Goal: Information Seeking & Learning: Learn about a topic

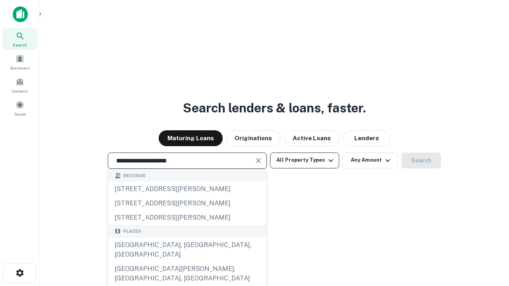
click at [187, 262] on div "[GEOGRAPHIC_DATA], [GEOGRAPHIC_DATA], [GEOGRAPHIC_DATA]" at bounding box center [187, 250] width 158 height 24
click at [304, 160] on button "All Property Types" at bounding box center [304, 161] width 69 height 16
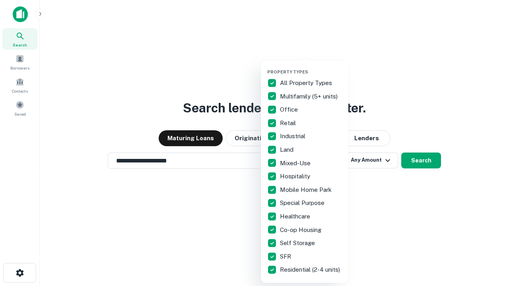
type input "**********"
click at [311, 67] on button "button" at bounding box center [310, 67] width 87 height 0
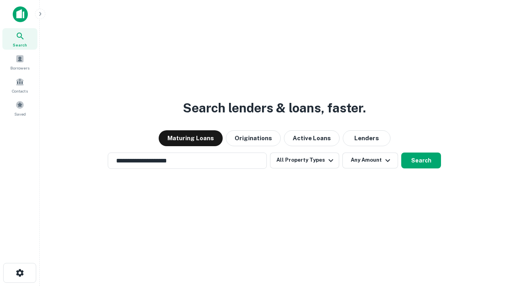
scroll to position [5, 96]
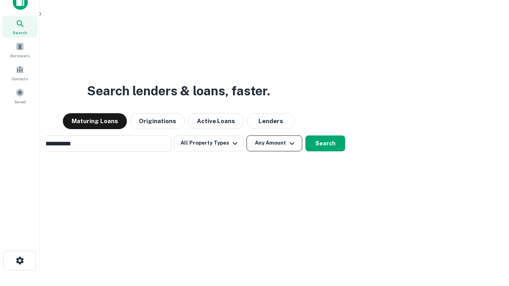
click at [246, 136] on button "Any Amount" at bounding box center [274, 144] width 56 height 16
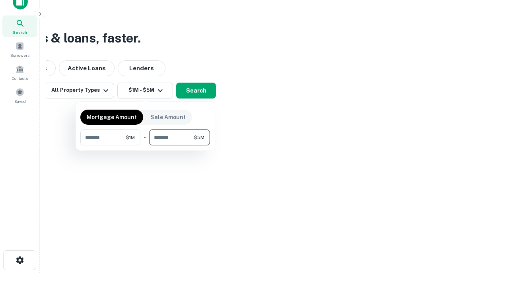
type input "*******"
click at [145, 145] on button "button" at bounding box center [145, 145] width 130 height 0
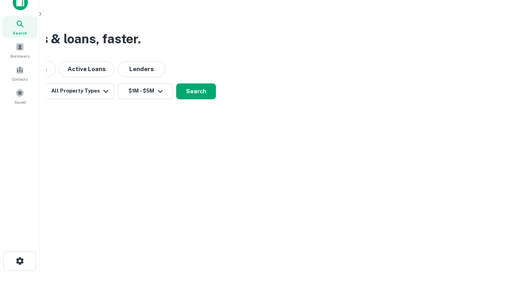
scroll to position [5, 147]
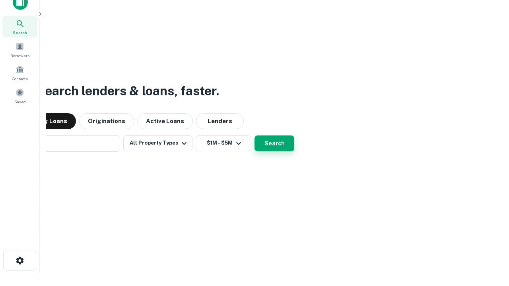
click at [254, 136] on button "Search" at bounding box center [274, 144] width 40 height 16
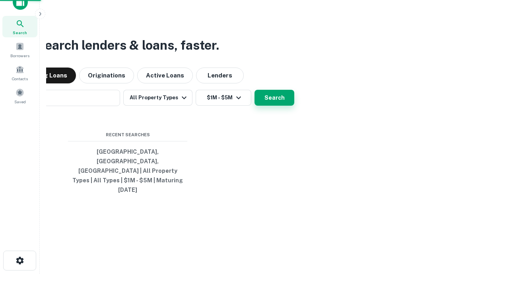
scroll to position [21, 225]
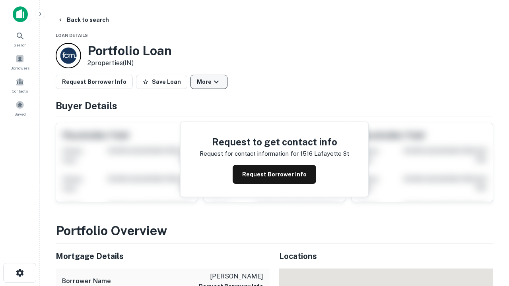
click at [209, 82] on button "More" at bounding box center [208, 82] width 37 height 14
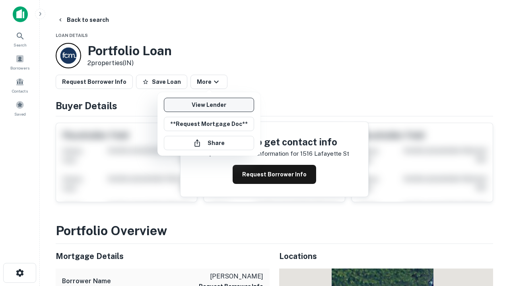
click at [209, 105] on link "View Lender" at bounding box center [209, 105] width 90 height 14
